Goal: Task Accomplishment & Management: Use online tool/utility

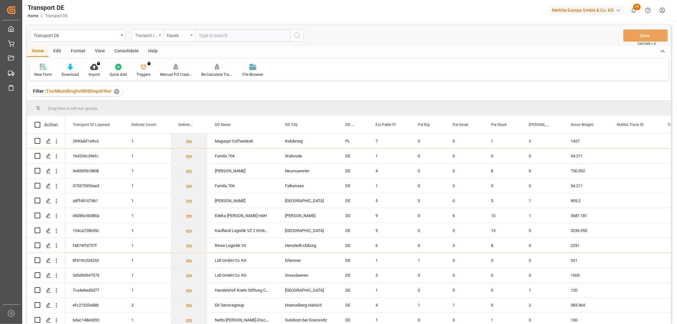
click at [149, 35] on div "Transport ID Logward" at bounding box center [146, 34] width 22 height 7
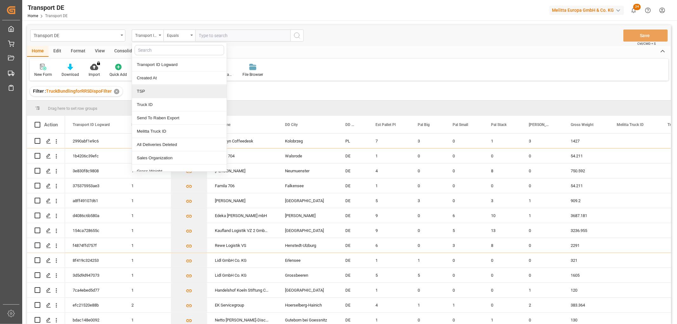
click at [144, 95] on div "TSP" at bounding box center [179, 91] width 95 height 13
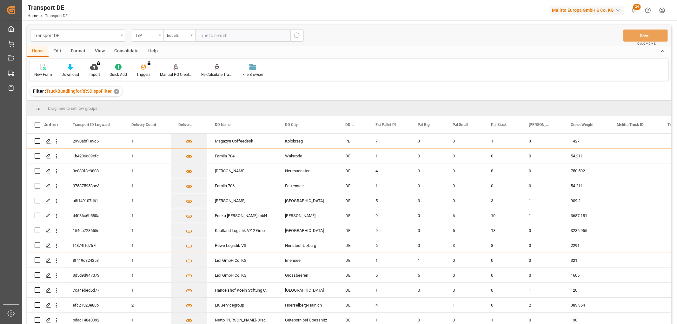
click at [173, 38] on div "Equals" at bounding box center [180, 36] width 32 height 12
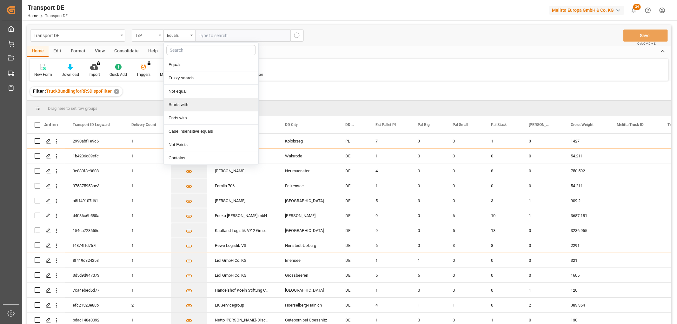
click at [179, 106] on div "Starts with" at bounding box center [211, 104] width 95 height 13
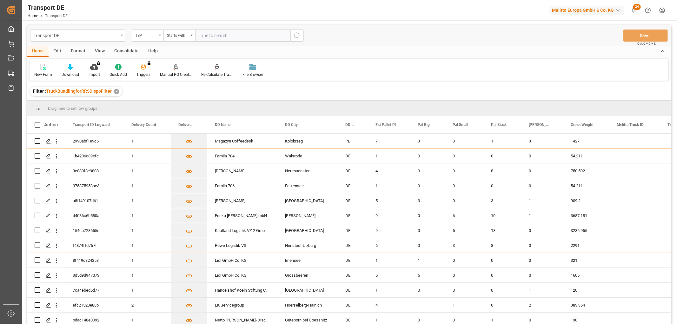
click at [208, 33] on input "text" at bounding box center [242, 36] width 95 height 12
type input "Self pickup DE"
click at [296, 34] on icon "search button" at bounding box center [297, 36] width 8 height 8
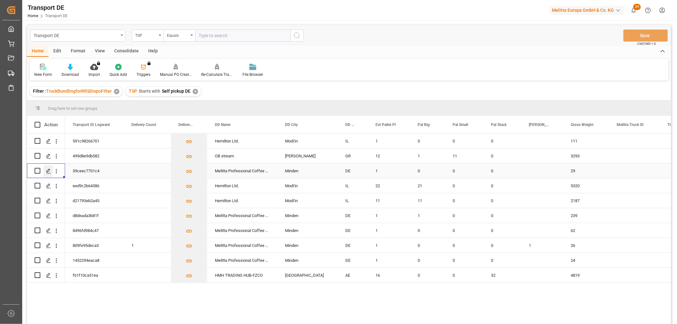
click at [48, 170] on icon "Press SPACE to select this row." at bounding box center [48, 171] width 5 height 5
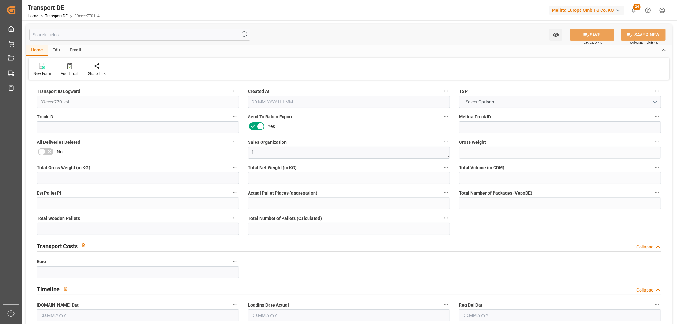
type input "29"
type input "5.25"
type input "3.935"
type input "186.593"
type input "1"
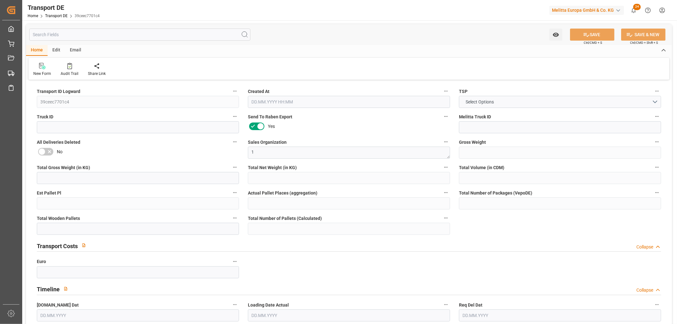
type input "0"
type input "1"
type input "0"
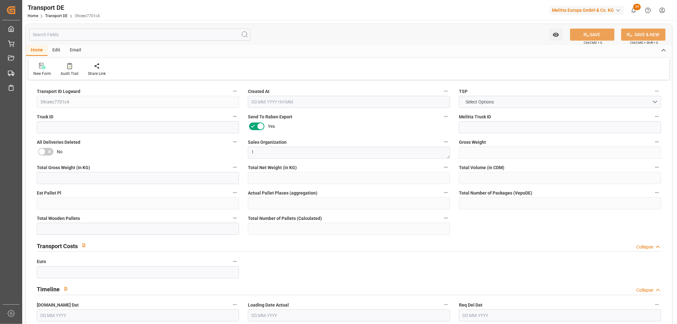
type input "32"
type input "0"
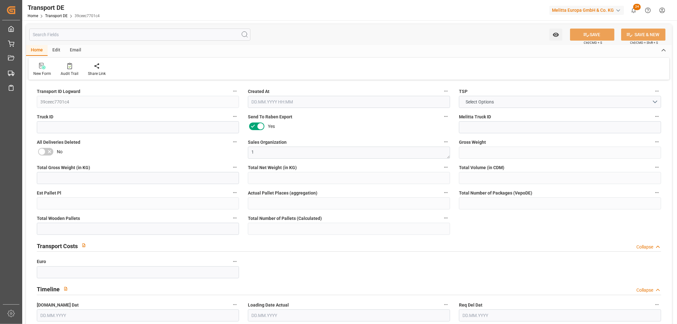
type input "0"
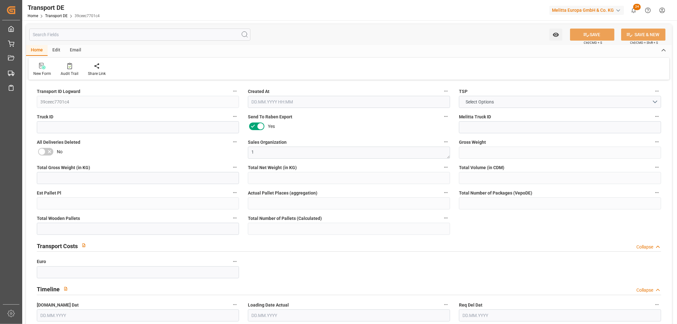
type input "0"
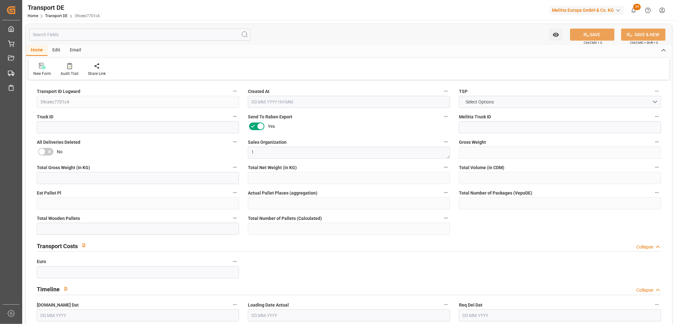
type input "0"
type input "[DATE] 22:02"
type input "[DATE]"
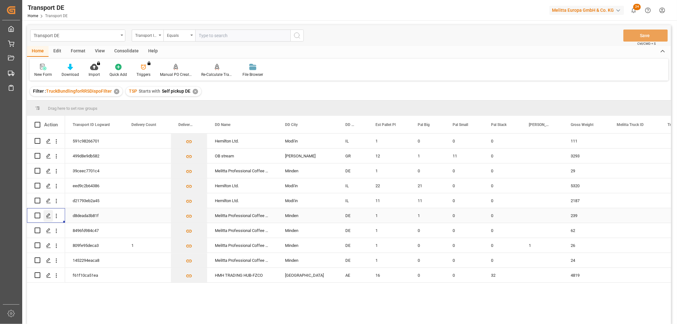
click at [49, 216] on icon "Press SPACE to select this row." at bounding box center [48, 215] width 5 height 5
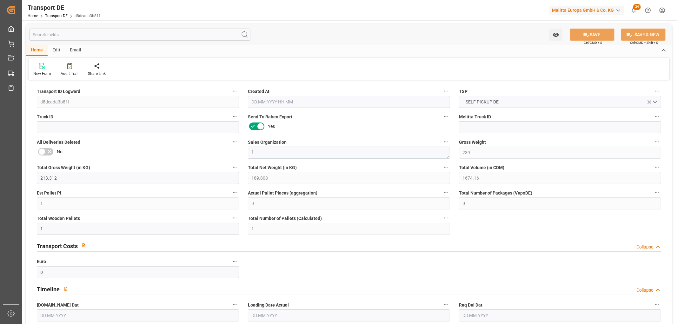
type input "239"
type input "213.312"
type input "189.808"
type input "1674.16"
type input "1"
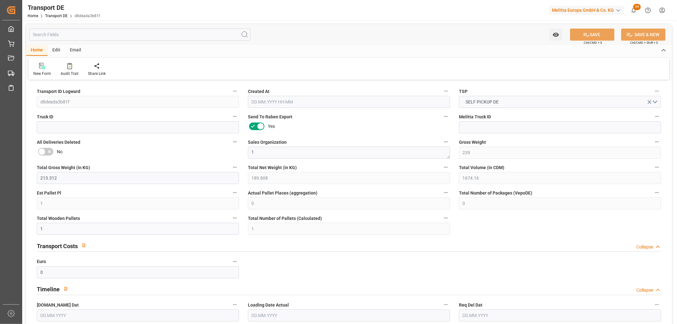
type input "0"
type input "1"
type input "0"
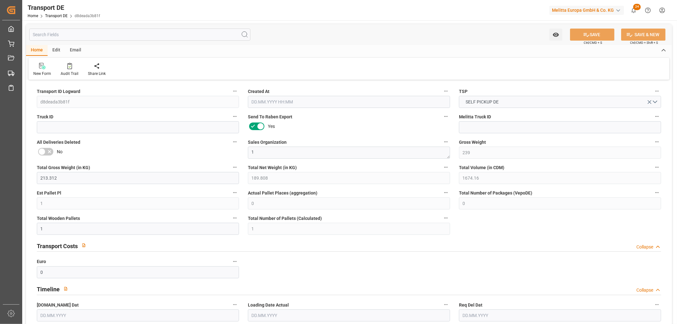
type input "32"
type input "0"
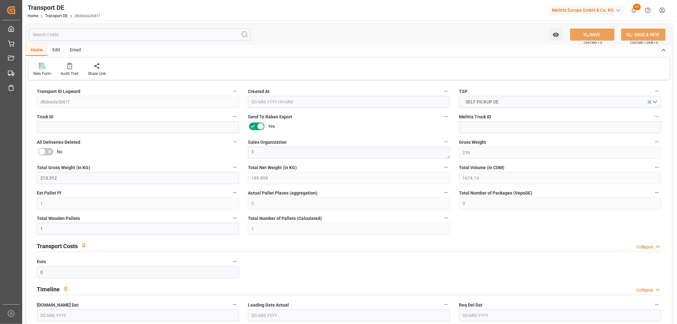
type input "0"
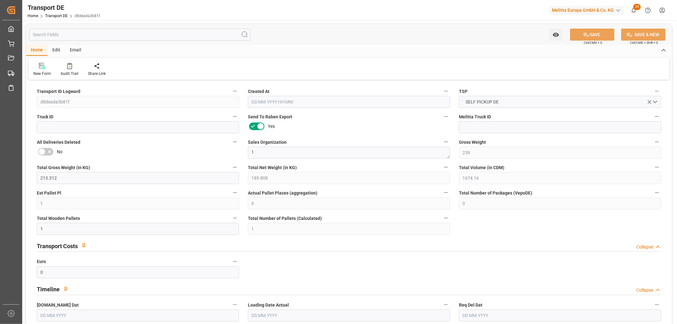
type input "0"
type input "1"
type input "0"
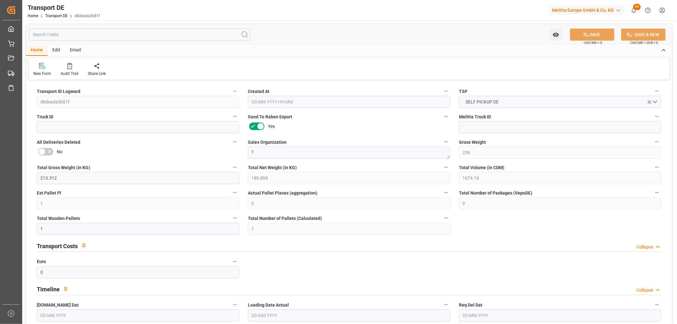
type input "0"
type input "[DATE] 22:04"
type input "[DATE]"
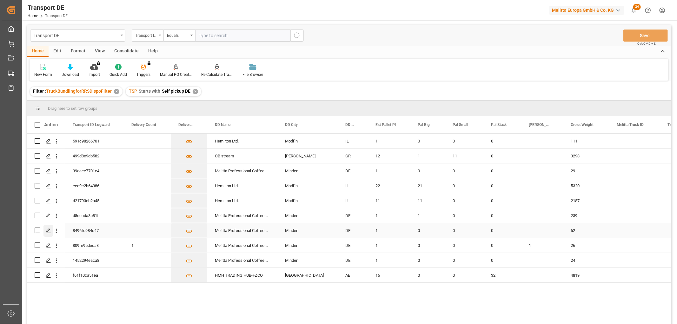
click at [49, 228] on icon "Press SPACE to select this row." at bounding box center [48, 230] width 5 height 5
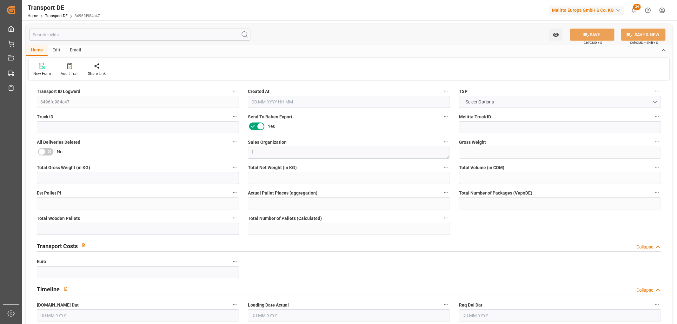
type input "62"
type input "38.242"
type input "33.834"
type input "401.14"
type input "1"
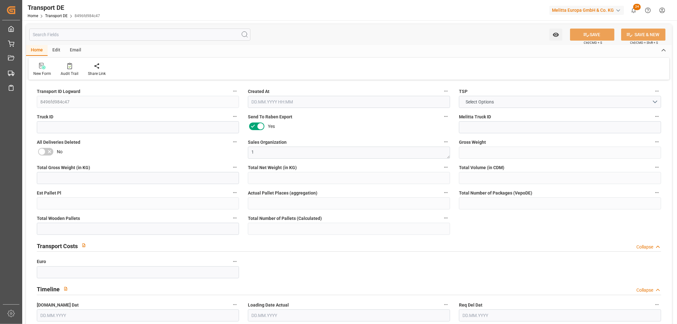
type input "0"
type input "1"
type input "0"
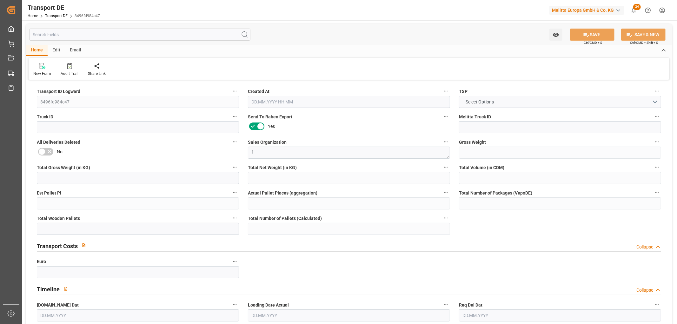
type input "32"
type input "0"
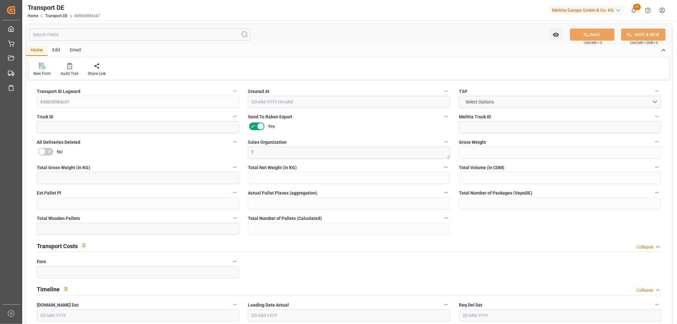
type input "0"
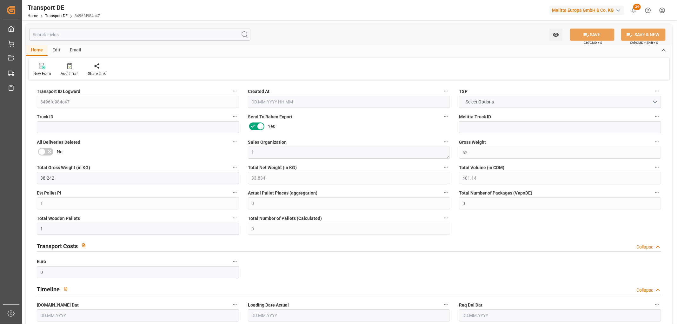
type input "0"
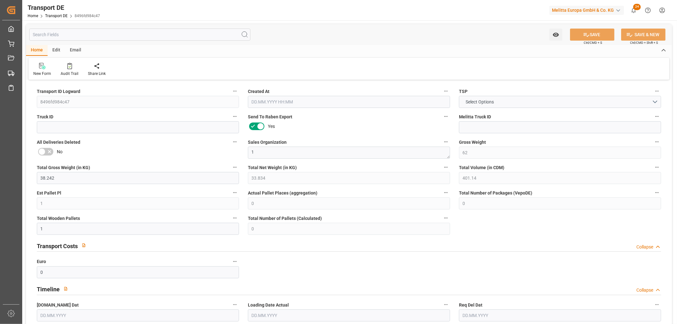
type input "0"
type input "[DATE] 22:04"
type input "[DATE]"
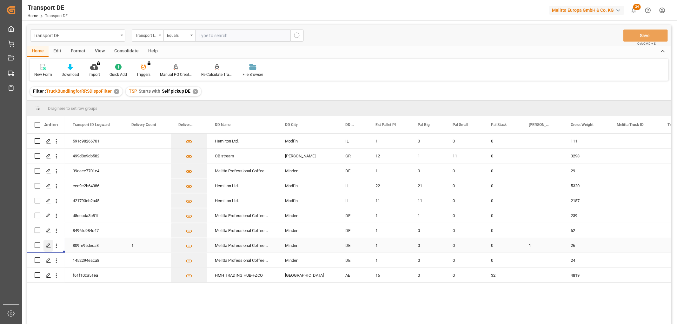
click at [50, 245] on icon "Press SPACE to select this row." at bounding box center [48, 245] width 5 height 5
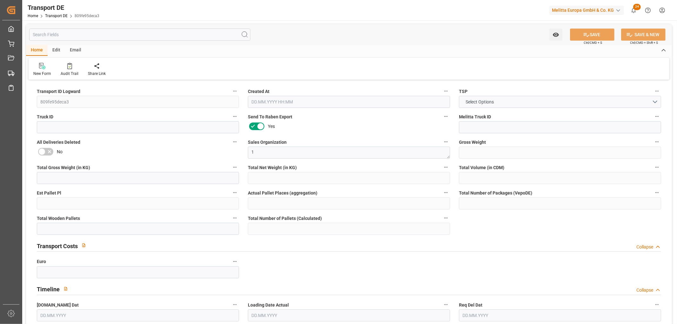
type input "26"
type input "1.55"
type input "1.23"
type input "142.529"
type input "1"
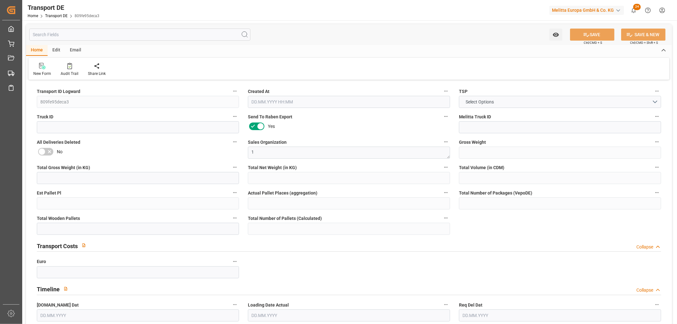
type input "0"
type input "1"
type input "0"
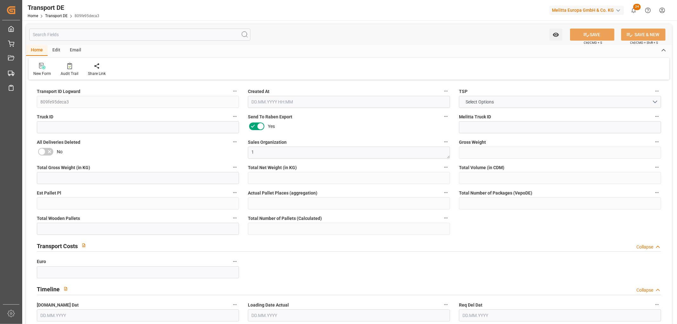
type input "32"
type input "0"
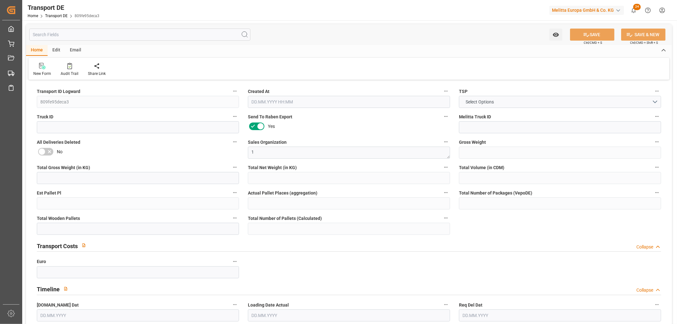
type input "0"
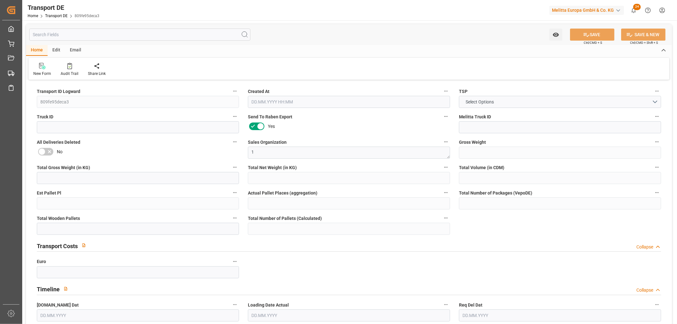
type input "0"
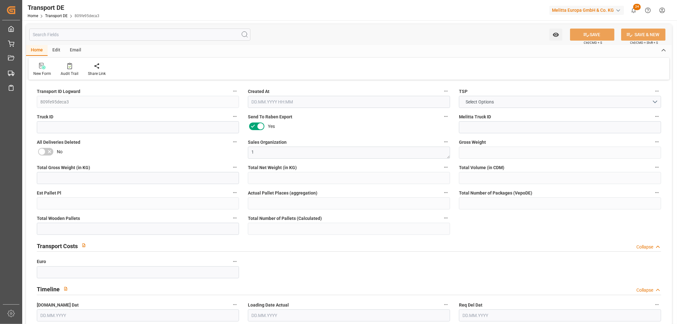
type input "0"
type input "1"
type input "0"
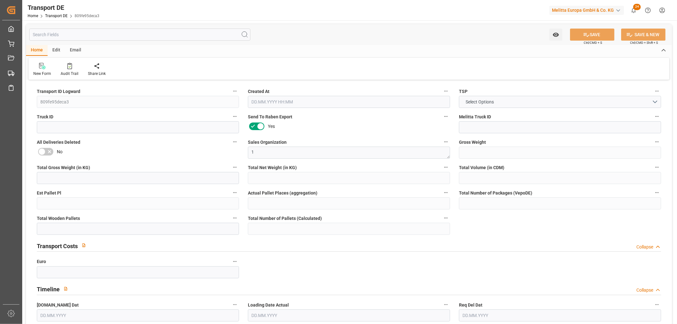
type input "0"
type input "3.039"
type input "0"
type input "[DATE] 22:04"
type input "[DATE]"
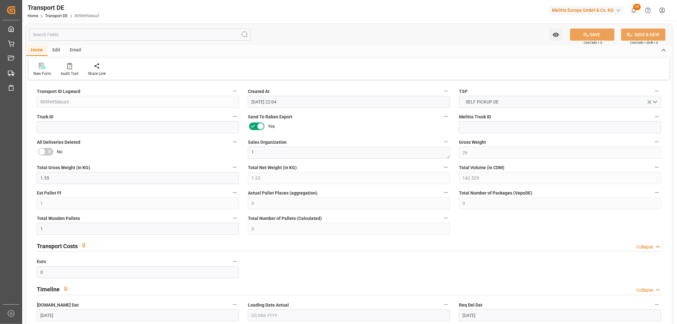
type input "[DATE]"
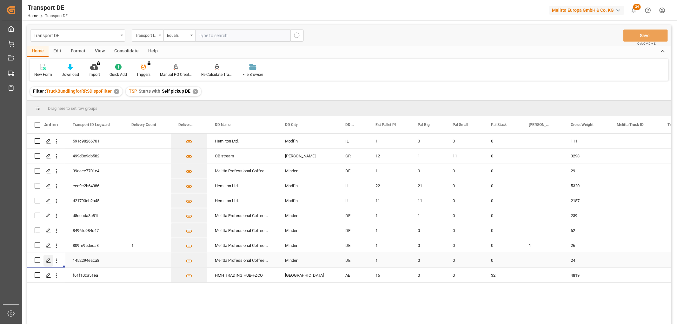
click at [50, 261] on icon "Press SPACE to select this row." at bounding box center [48, 260] width 5 height 5
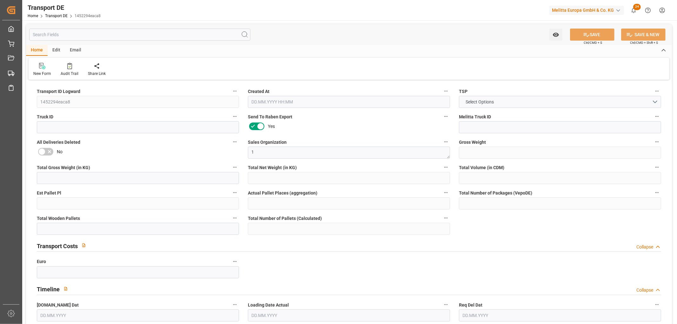
type input "24"
type input "0.21"
type input "0.11"
type input "139.94"
type input "1"
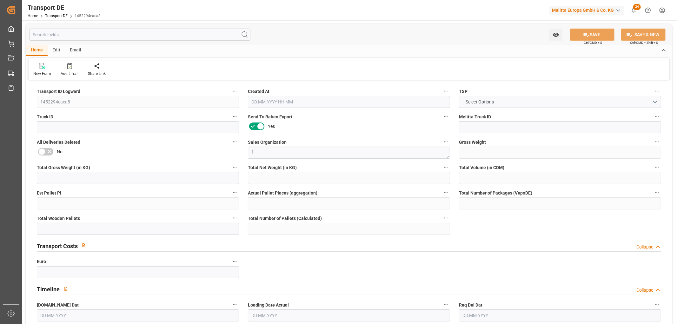
type input "0"
type input "1"
type input "0"
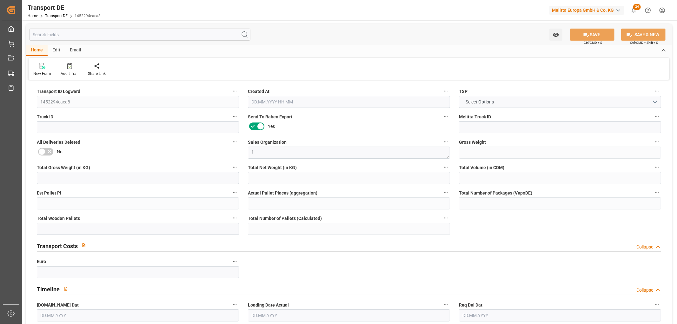
type input "32"
type input "0"
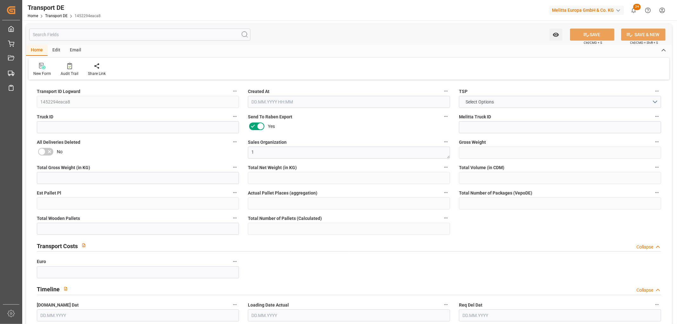
type input "0"
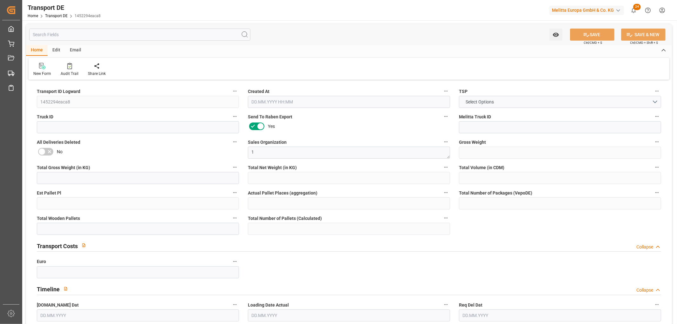
type input "0"
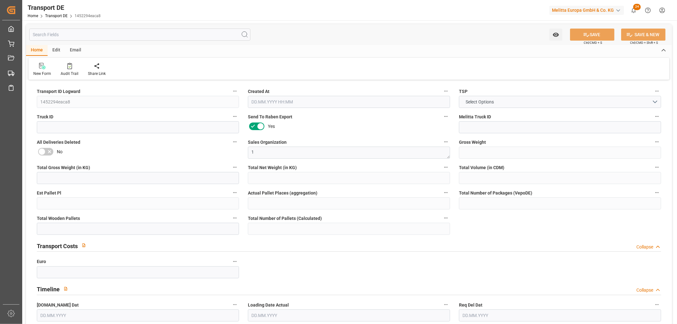
type input "0"
type input "[DATE] 22:03"
type input "[DATE]"
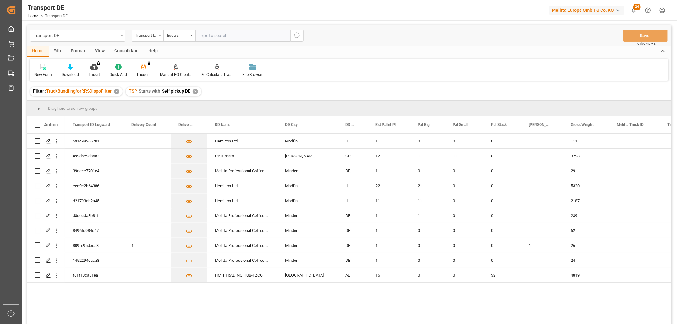
click at [125, 50] on div "Consolidate" at bounding box center [127, 51] width 34 height 11
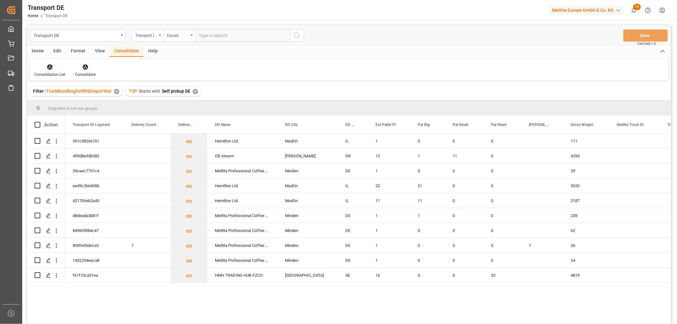
click at [50, 66] on icon at bounding box center [50, 67] width 6 height 6
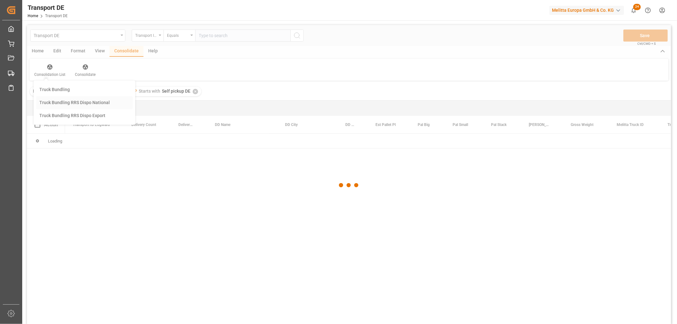
click at [60, 102] on div "Transport DE Transport ID Logward Equals Save Ctrl/CMD + S Home Edit Format Vie…" at bounding box center [349, 183] width 644 height 316
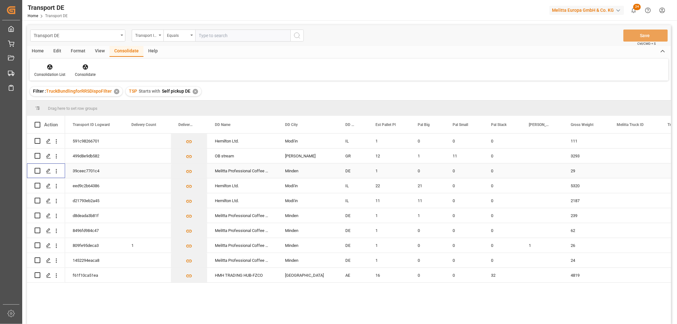
click at [38, 170] on input "Press Space to toggle row selection (unchecked)" at bounding box center [38, 171] width 6 height 6
checkbox input "true"
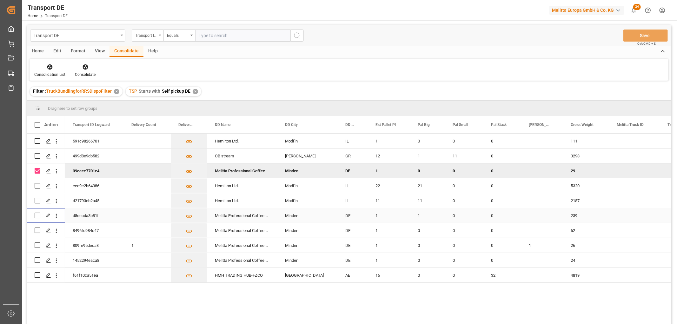
click at [37, 215] on input "Press Space to toggle row selection (unchecked)" at bounding box center [38, 216] width 6 height 6
checkbox input "true"
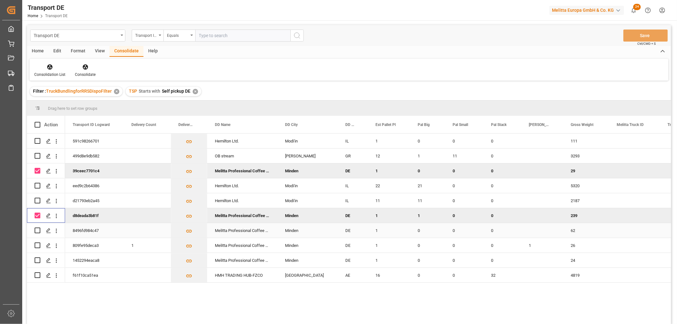
click at [37, 230] on input "Press Space to toggle row selection (unchecked)" at bounding box center [38, 231] width 6 height 6
checkbox input "true"
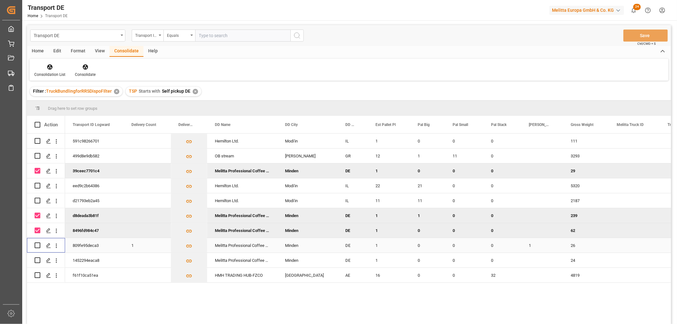
click at [38, 244] on input "Press Space to toggle row selection (unchecked)" at bounding box center [38, 246] width 6 height 6
checkbox input "true"
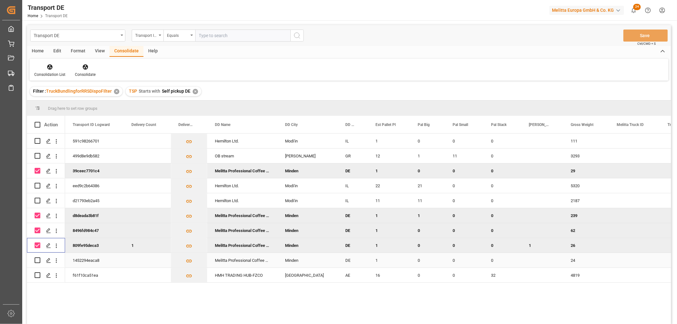
click at [38, 260] on input "Press Space to toggle row selection (unchecked)" at bounding box center [38, 260] width 6 height 6
checkbox input "true"
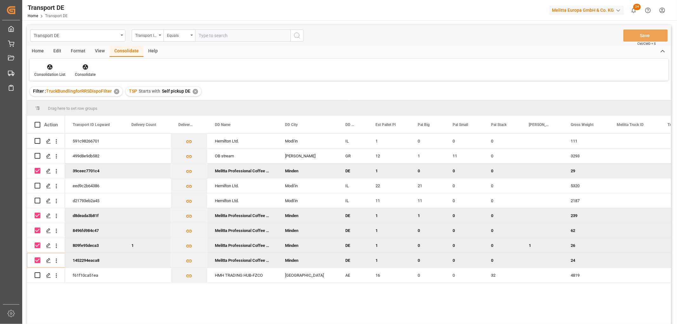
click at [84, 68] on icon at bounding box center [85, 66] width 5 height 5
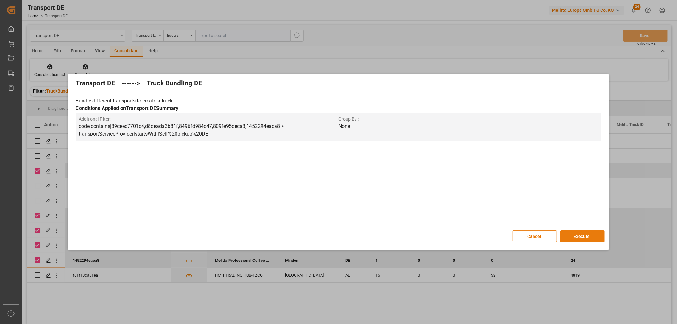
click at [589, 236] on button "Execute" at bounding box center [582, 236] width 44 height 12
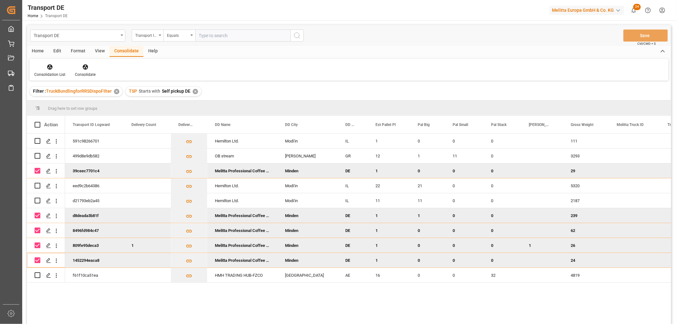
click at [37, 172] on input "Press Space to toggle row selection (checked)" at bounding box center [38, 171] width 6 height 6
checkbox input "false"
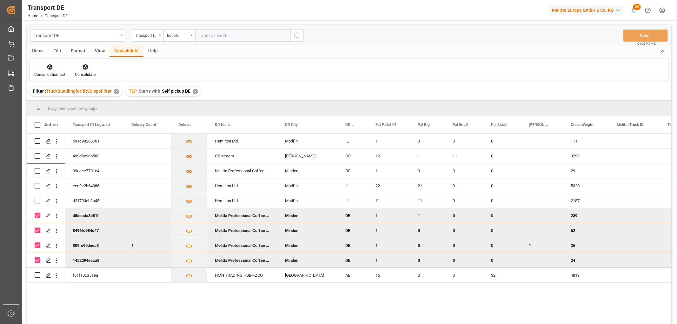
click at [36, 215] on input "Press Space to toggle row selection (checked)" at bounding box center [38, 216] width 6 height 6
checkbox input "false"
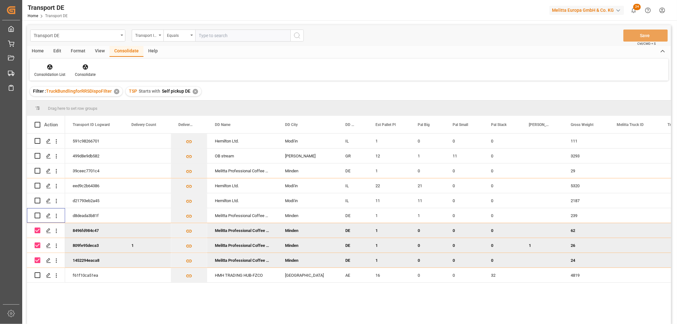
click at [38, 231] on input "Press Space to toggle row selection (checked)" at bounding box center [38, 231] width 6 height 6
checkbox input "false"
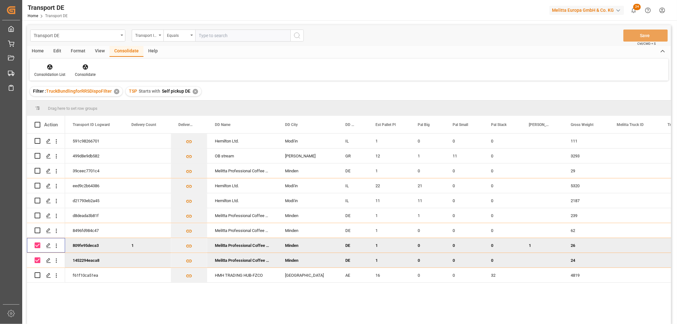
click at [37, 245] on input "Press Space to toggle row selection (checked)" at bounding box center [38, 246] width 6 height 6
checkbox input "false"
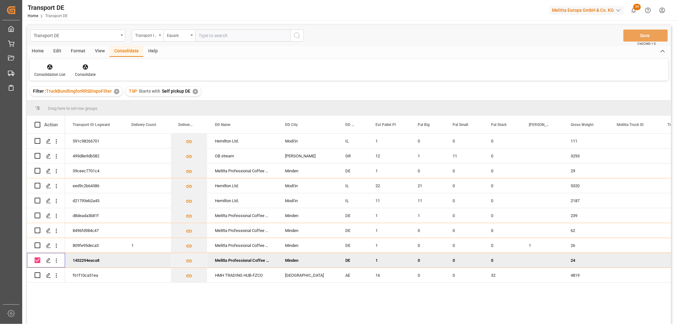
click at [37, 261] on input "Press Space to toggle row selection (checked)" at bounding box center [38, 260] width 6 height 6
checkbox input "false"
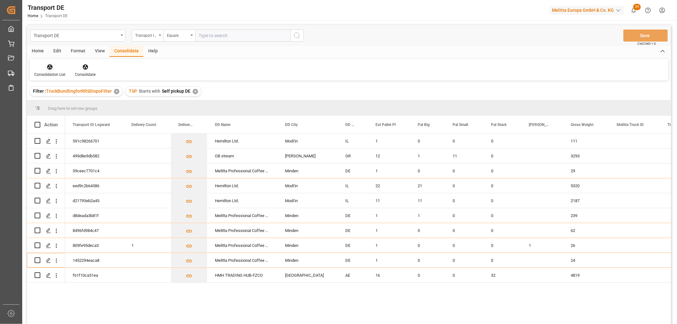
click at [49, 65] on icon at bounding box center [50, 67] width 6 height 6
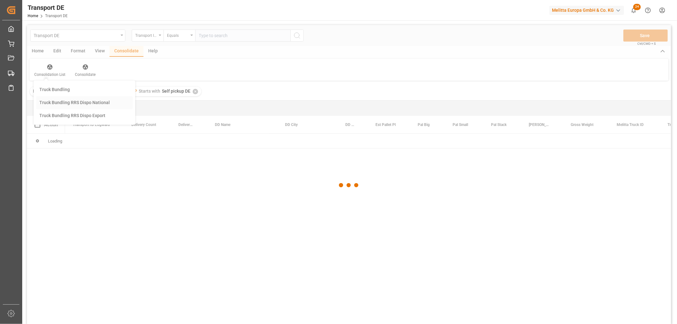
click at [54, 101] on div "Transport DE Transport ID Logward Equals Save Ctrl/CMD + S Home Edit Format Vie…" at bounding box center [349, 183] width 644 height 316
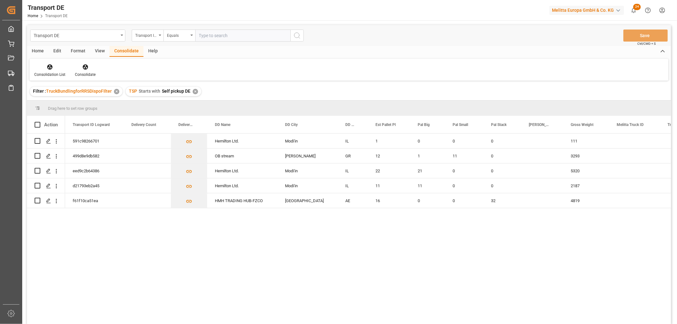
click at [194, 90] on div "✕" at bounding box center [195, 91] width 5 height 5
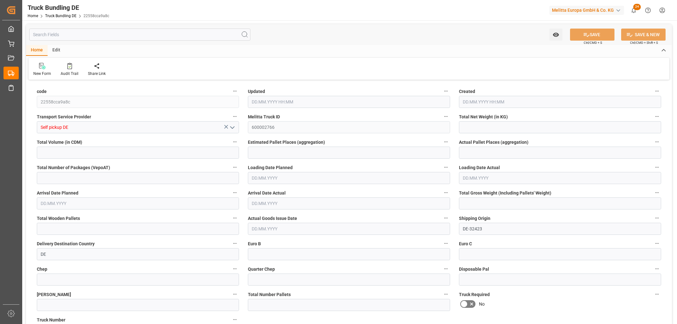
type input "228.917"
type input "2544.362"
type input "5"
type input "0"
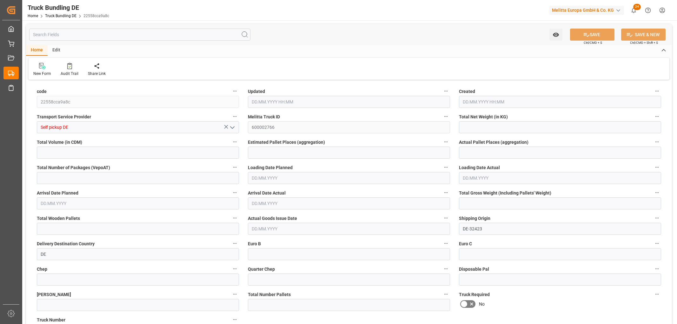
type input "380"
type input "5"
type input "0"
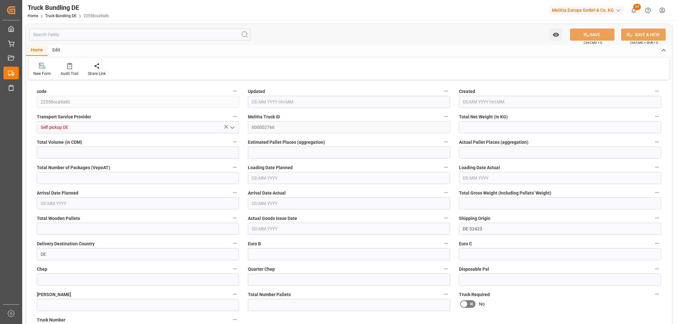
type input "0"
type input "19.09.2025 08:21"
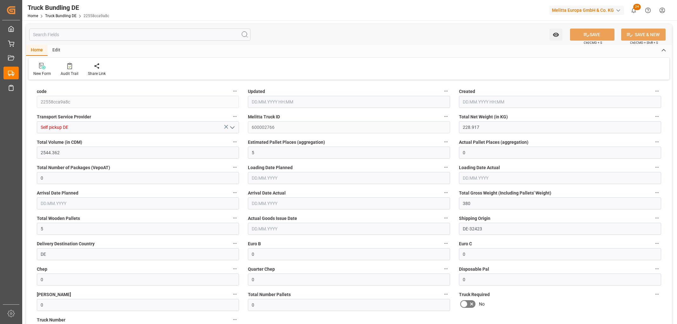
type input "19.09.2025 08:21"
type input "[DATE]"
type input "19.09.2025"
